Goal: Task Accomplishment & Management: Use online tool/utility

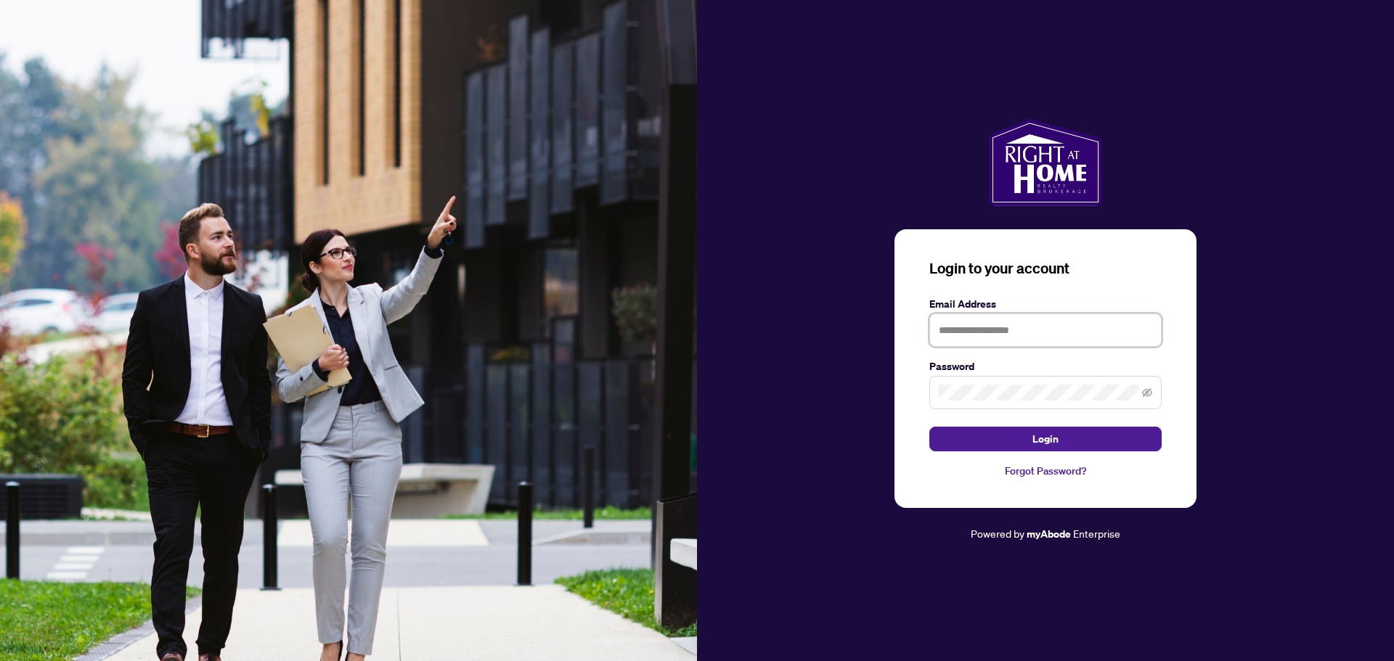
click at [1035, 333] on input "text" at bounding box center [1045, 330] width 232 height 33
type input "**********"
click at [1045, 440] on span "Login" at bounding box center [1045, 439] width 26 height 23
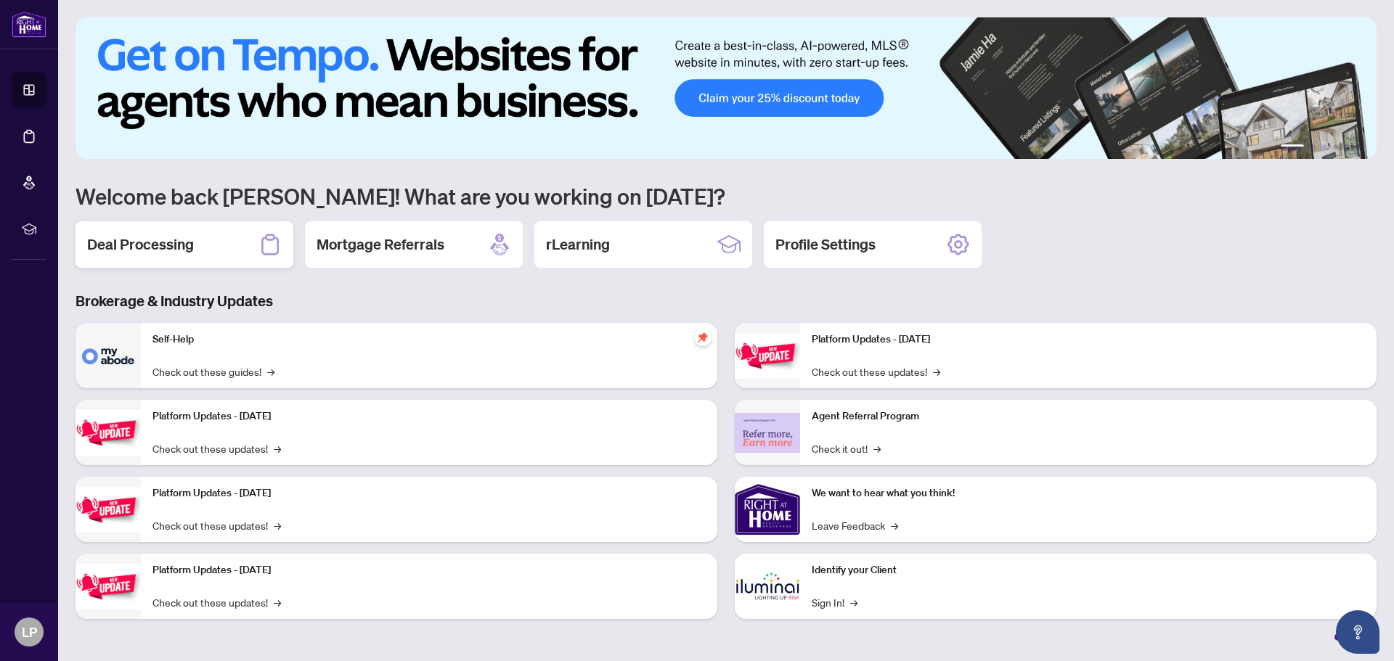
click at [146, 241] on h2 "Deal Processing" at bounding box center [140, 244] width 107 height 20
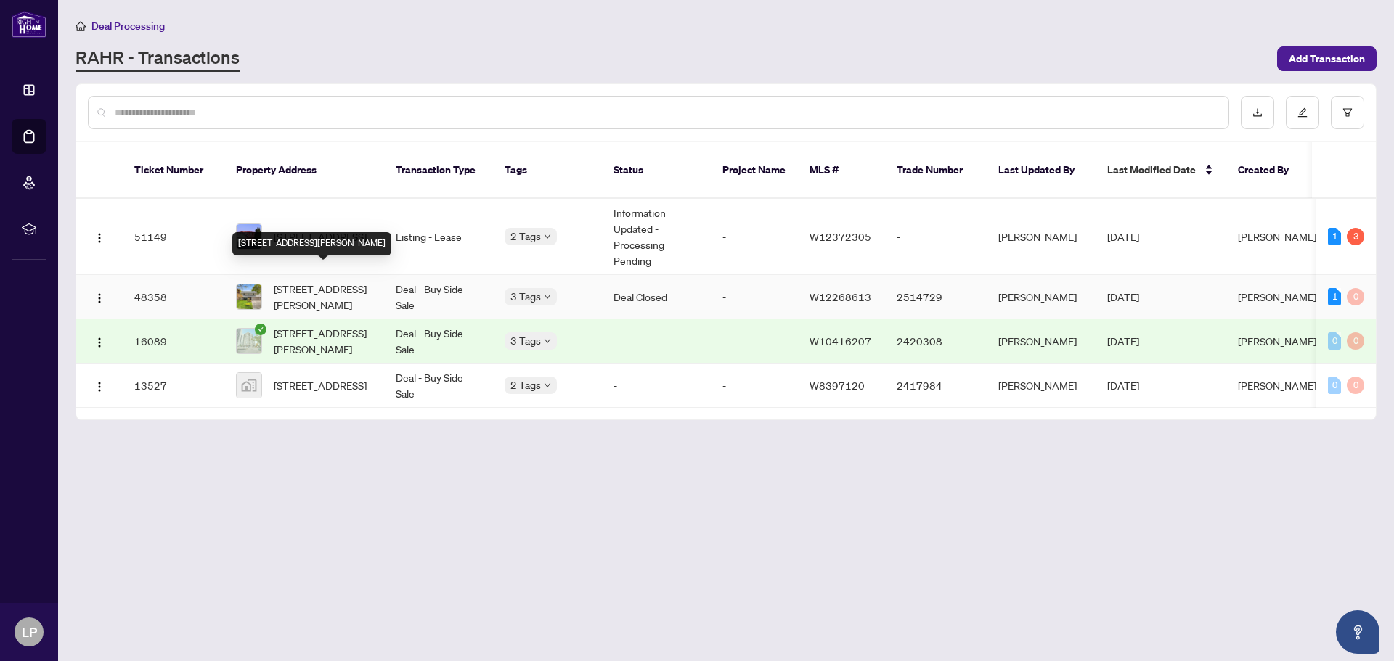
click at [302, 281] on span "[STREET_ADDRESS][PERSON_NAME]" at bounding box center [323, 297] width 99 height 32
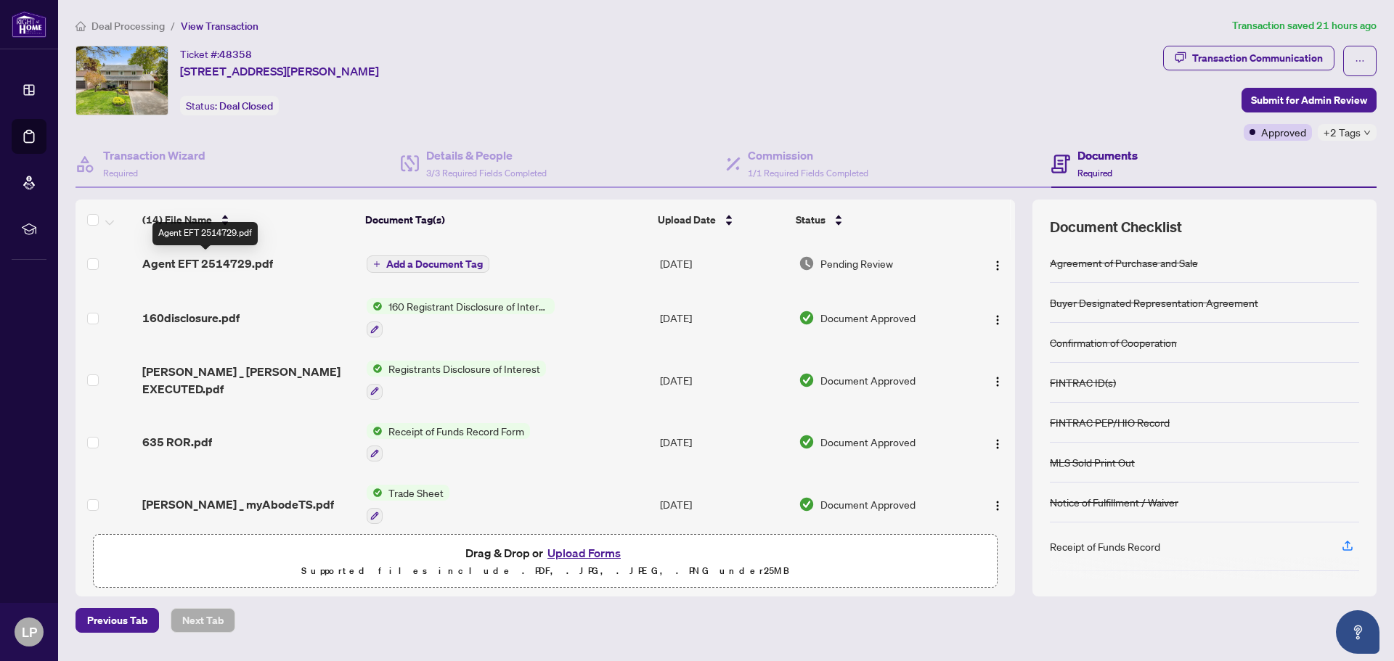
click at [221, 259] on span "Agent EFT 2514729.pdf" at bounding box center [207, 263] width 131 height 17
